Goal: Information Seeking & Learning: Understand process/instructions

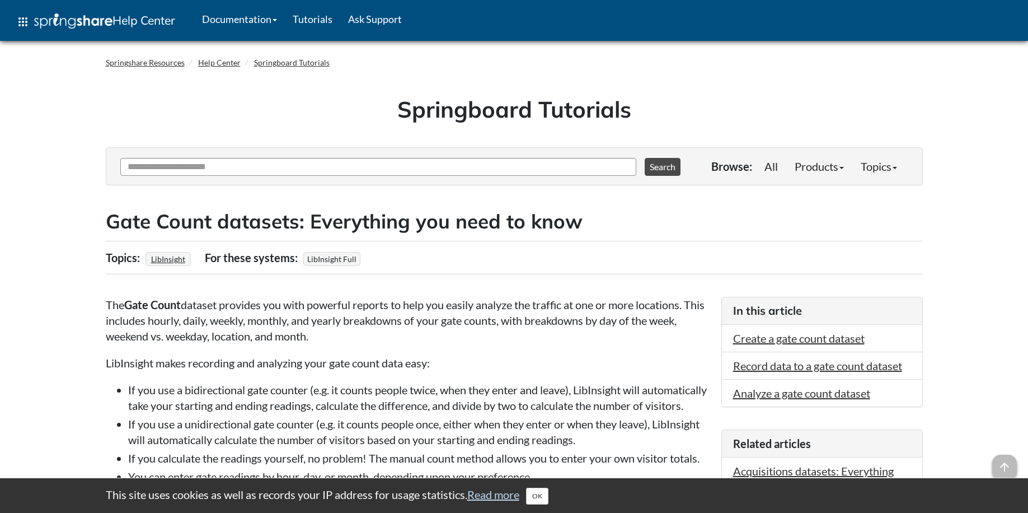
scroll to position [1847, 0]
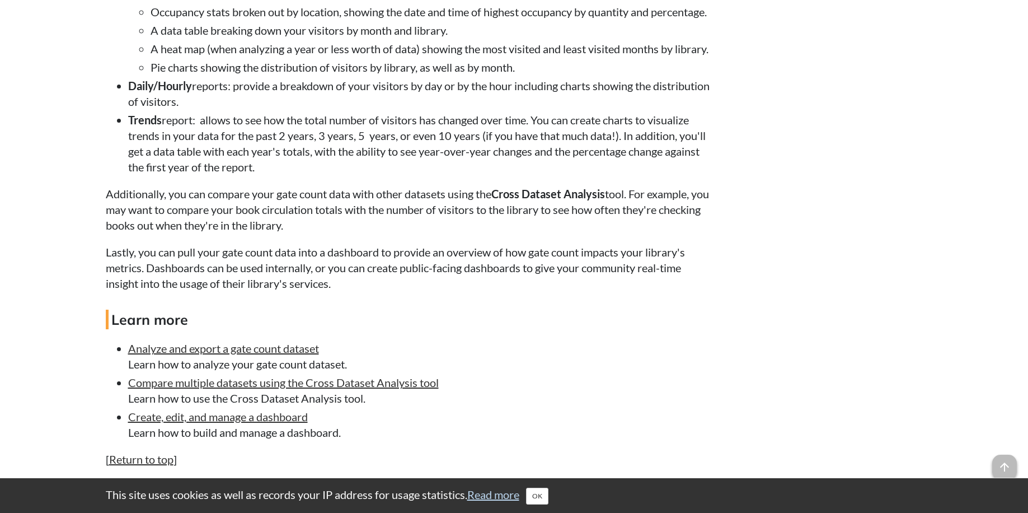
scroll to position [2743, 0]
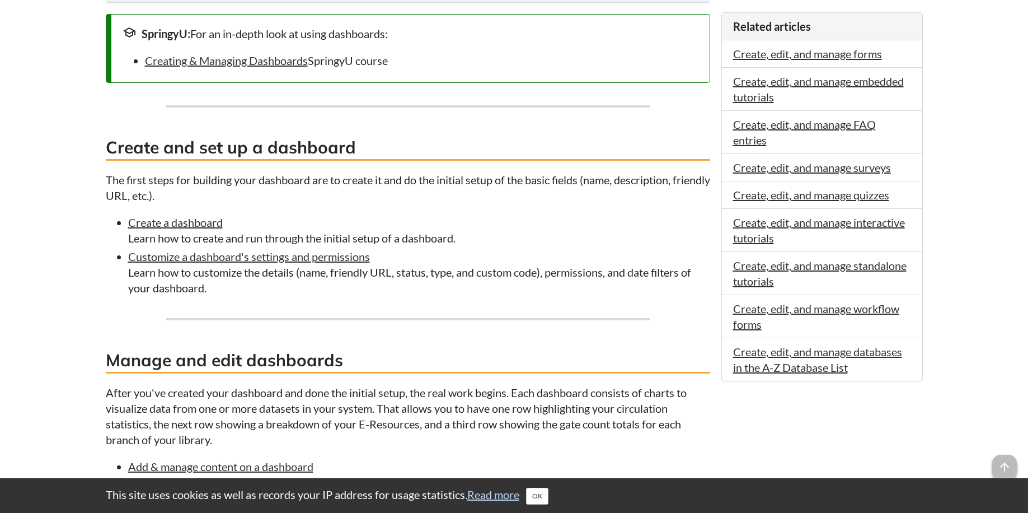
scroll to position [399, 0]
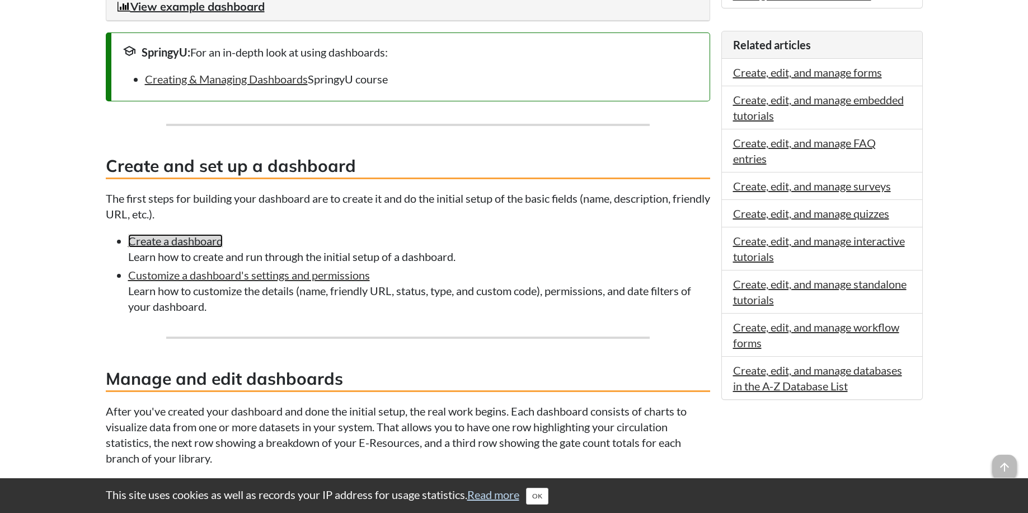
click at [196, 241] on link "Create a dashboard" at bounding box center [175, 240] width 95 height 13
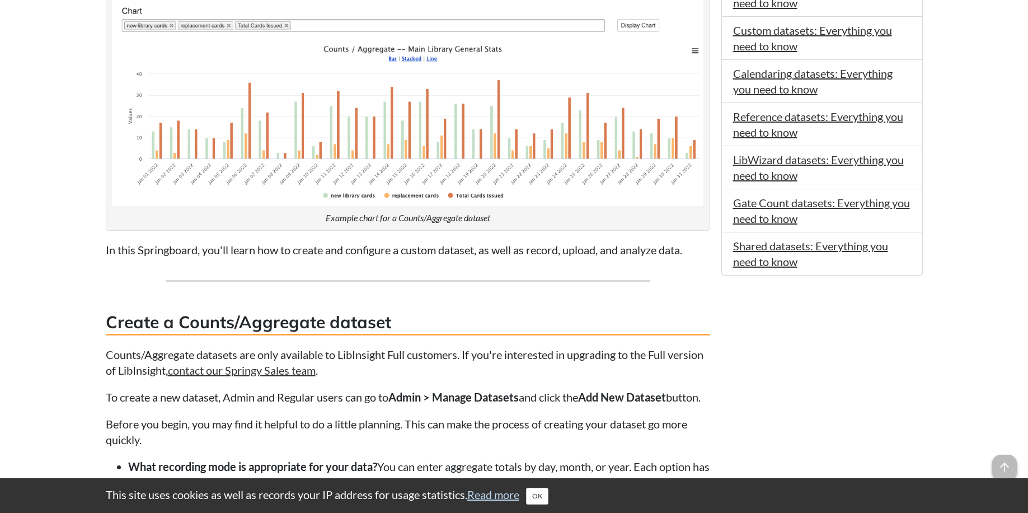
scroll to position [448, 0]
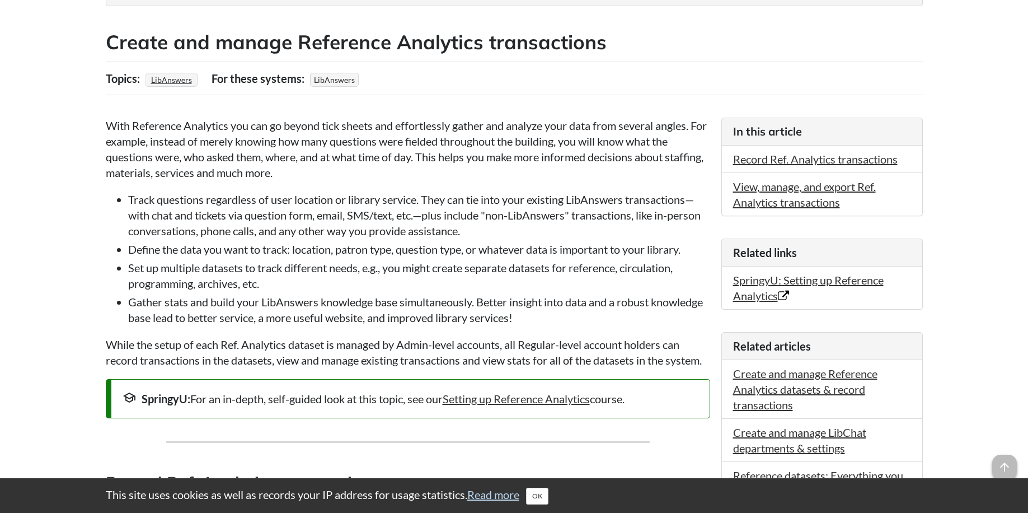
scroll to position [153, 0]
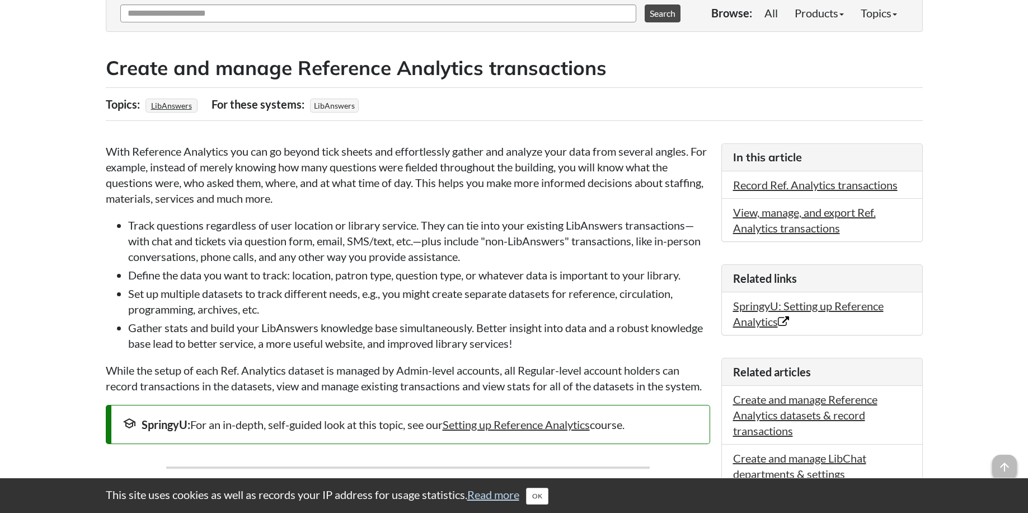
click at [815, 219] on li "View, manage, and export Ref. Analytics transactions" at bounding box center [822, 220] width 200 height 43
click at [773, 207] on link "View, manage, and export Ref. Analytics transactions" at bounding box center [804, 219] width 143 height 29
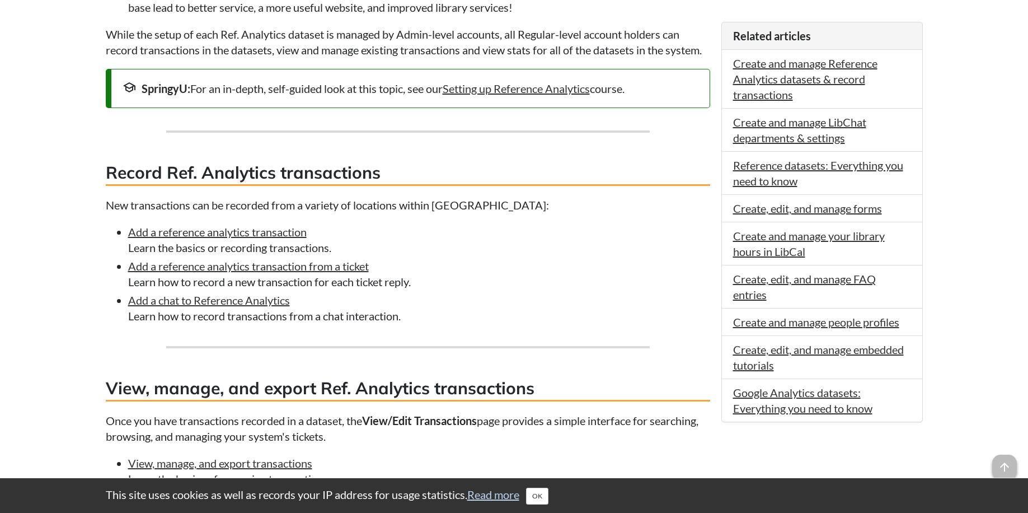
scroll to position [713, 0]
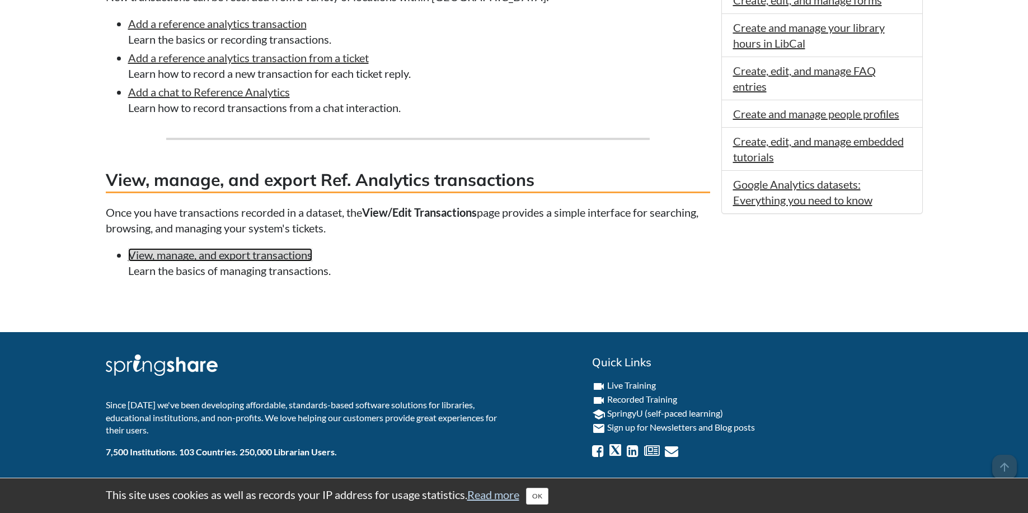
click at [285, 255] on link "View, manage, and export transactions" at bounding box center [220, 254] width 184 height 13
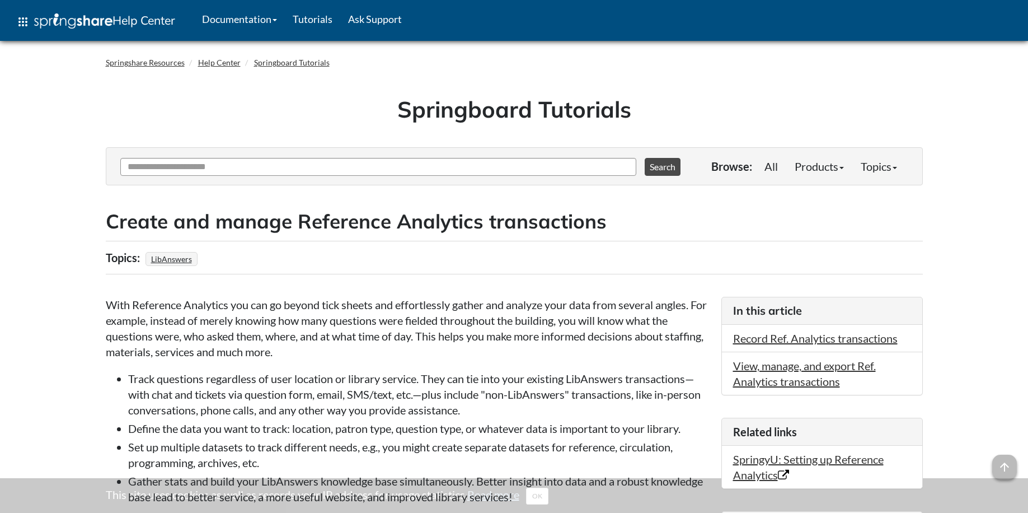
scroll to position [712, 0]
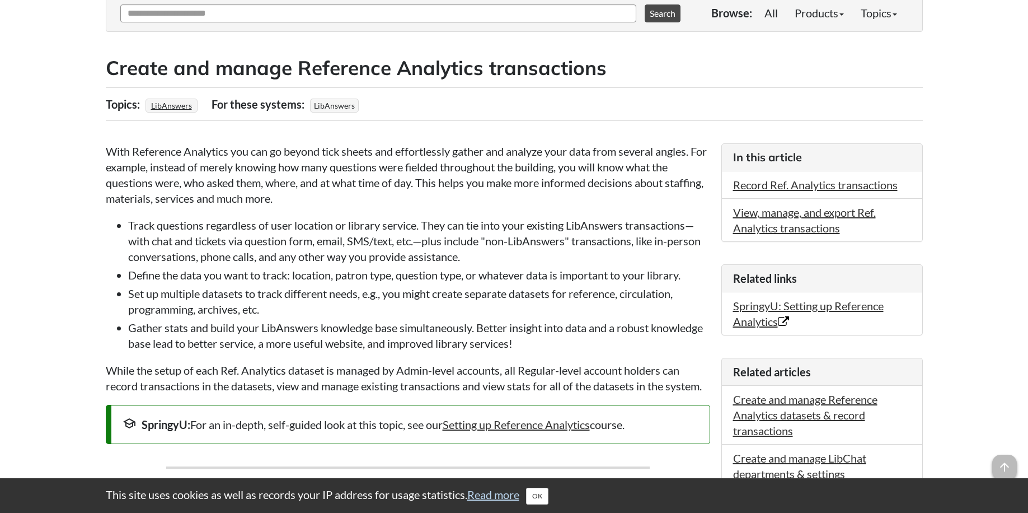
scroll to position [712, 0]
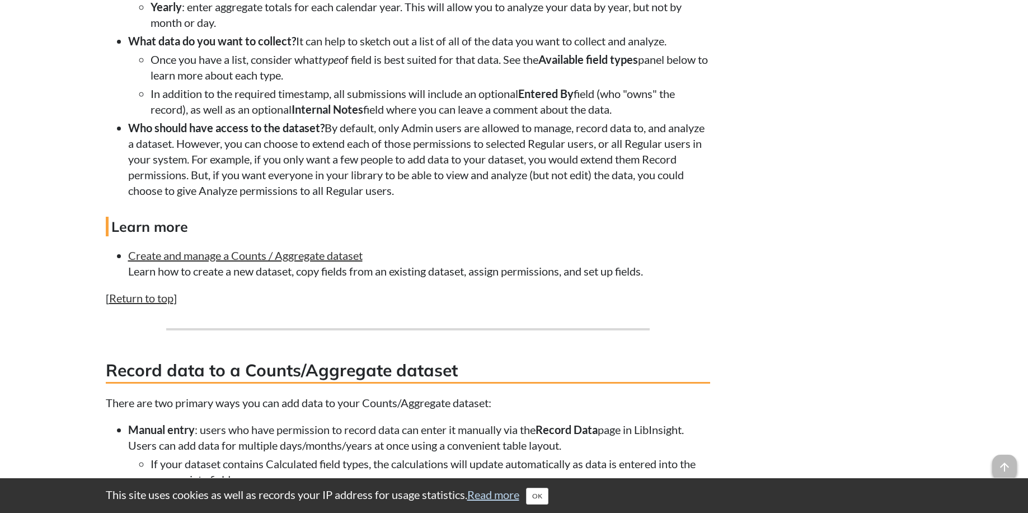
scroll to position [1120, 0]
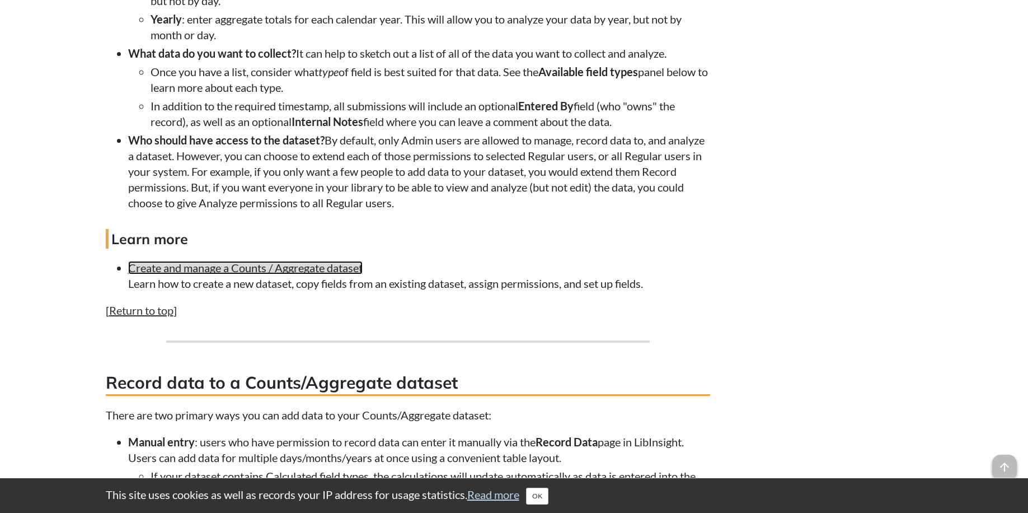
click at [353, 274] on link "Create and manage a Counts / Aggregate dataset" at bounding box center [245, 267] width 235 height 13
